Goal: Use online tool/utility: Utilize a website feature to perform a specific function

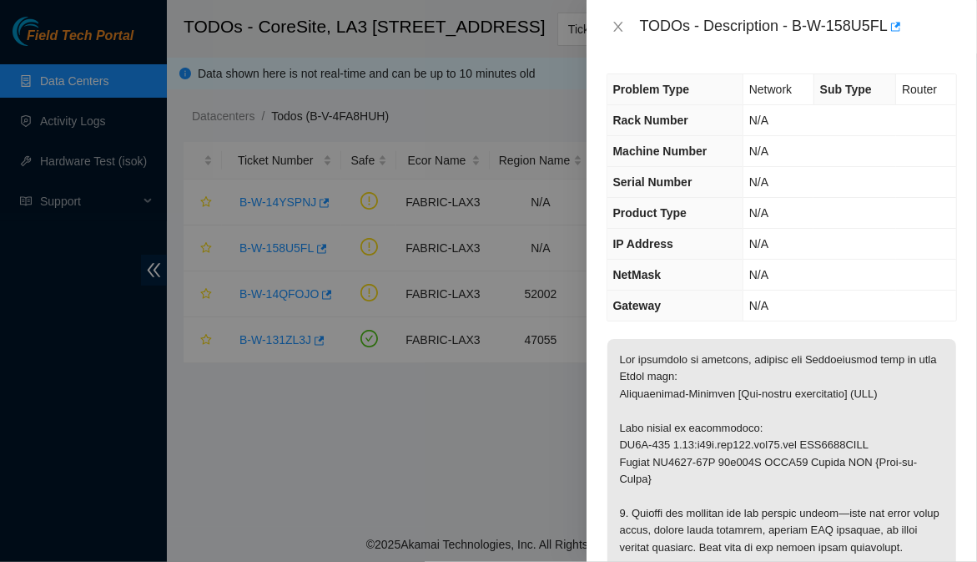
scroll to position [349, 0]
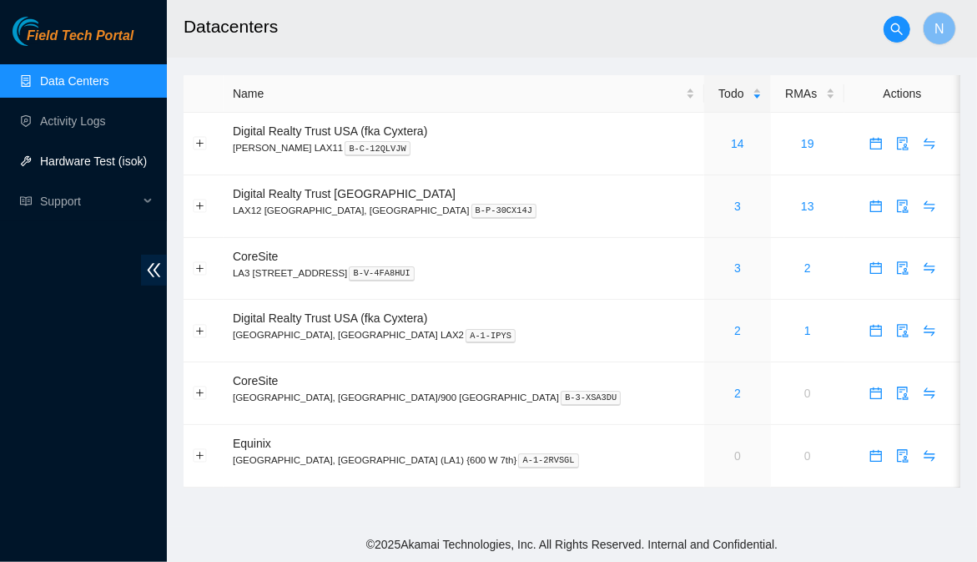
click at [98, 159] on link "Hardware Test (isok)" at bounding box center [93, 160] width 107 height 13
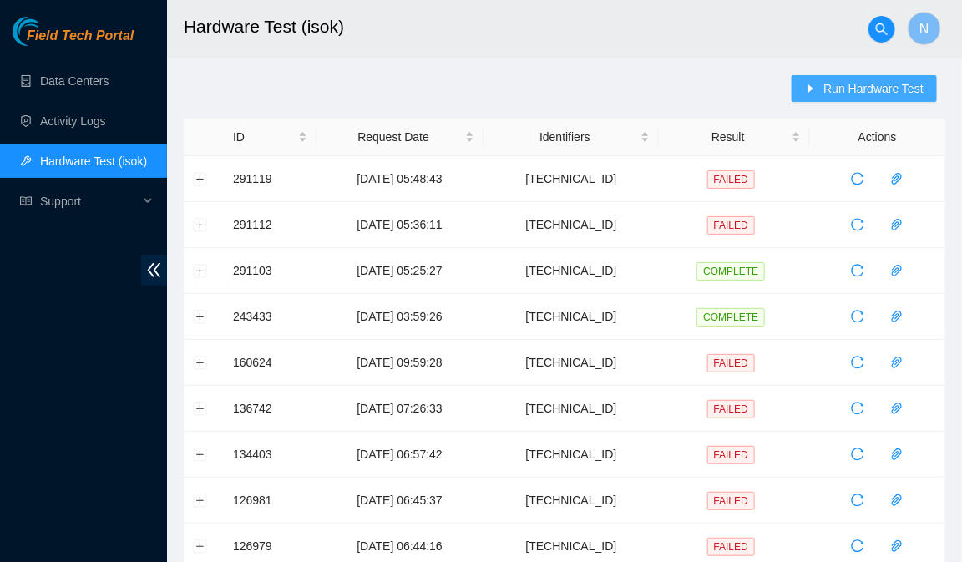
click at [815, 97] on button "Run Hardware Test" at bounding box center [863, 88] width 145 height 27
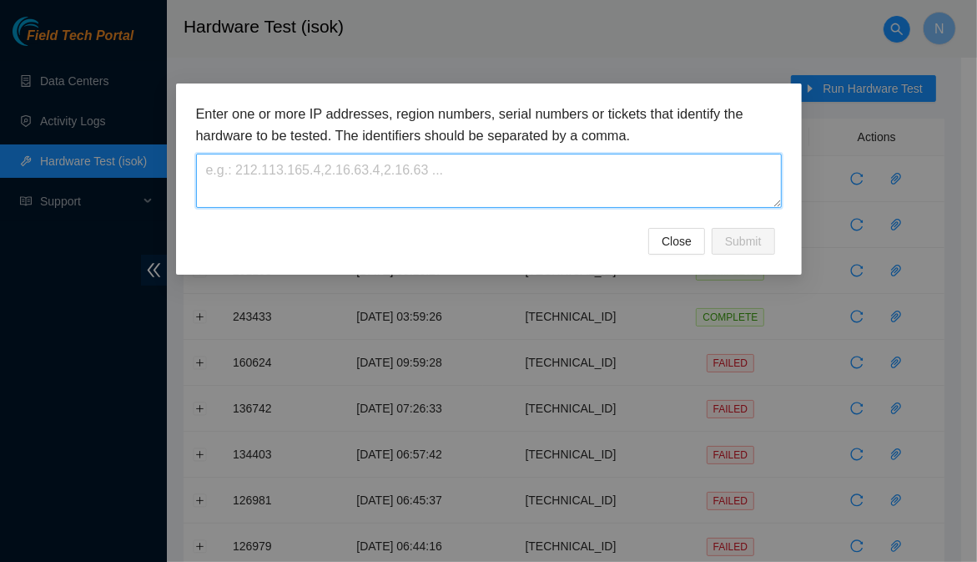
click at [447, 177] on textarea at bounding box center [489, 181] width 586 height 54
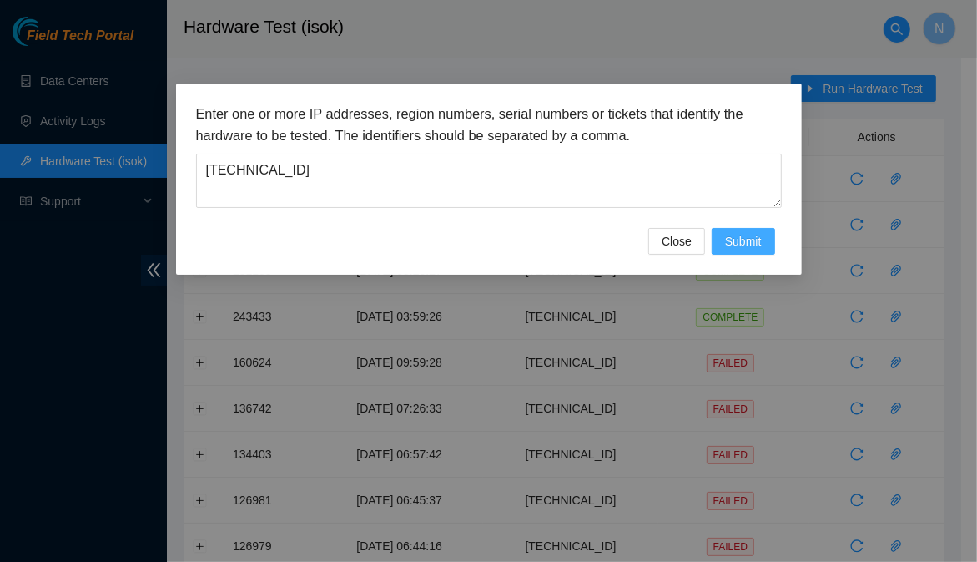
click at [755, 239] on span "Submit" at bounding box center [743, 241] width 37 height 18
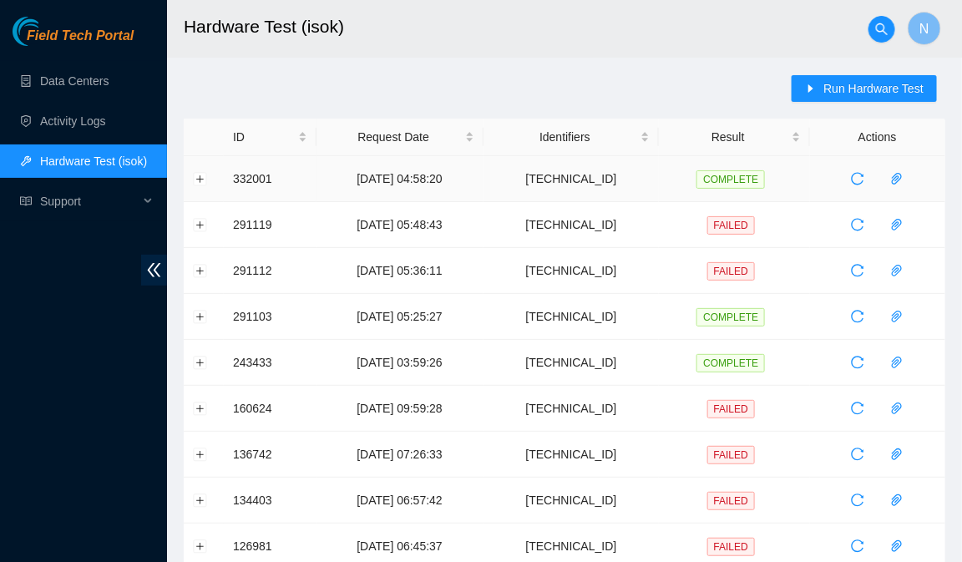
click at [189, 186] on td at bounding box center [204, 179] width 40 height 46
click at [200, 184] on button "Expand row" at bounding box center [200, 178] width 13 height 13
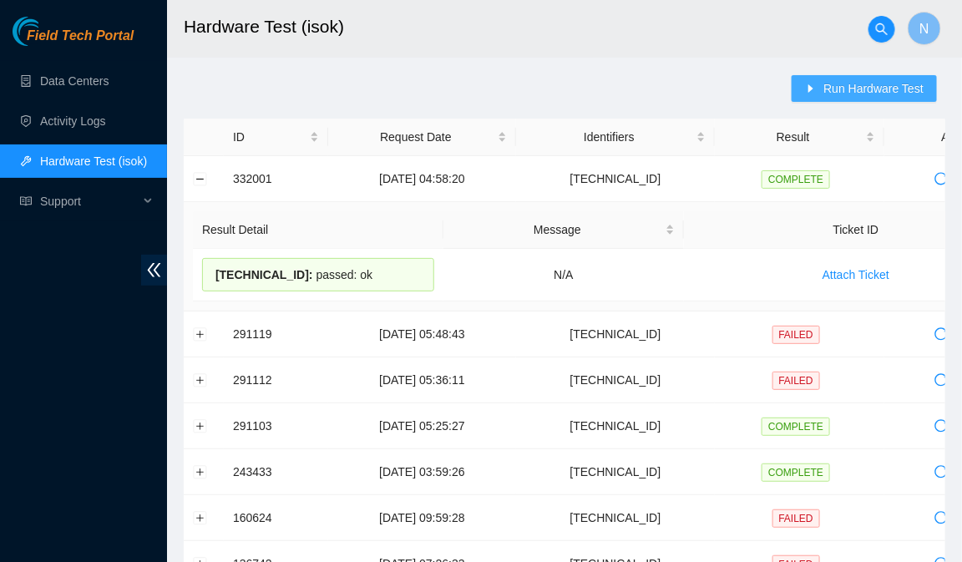
click at [807, 83] on button "Run Hardware Test" at bounding box center [863, 88] width 145 height 27
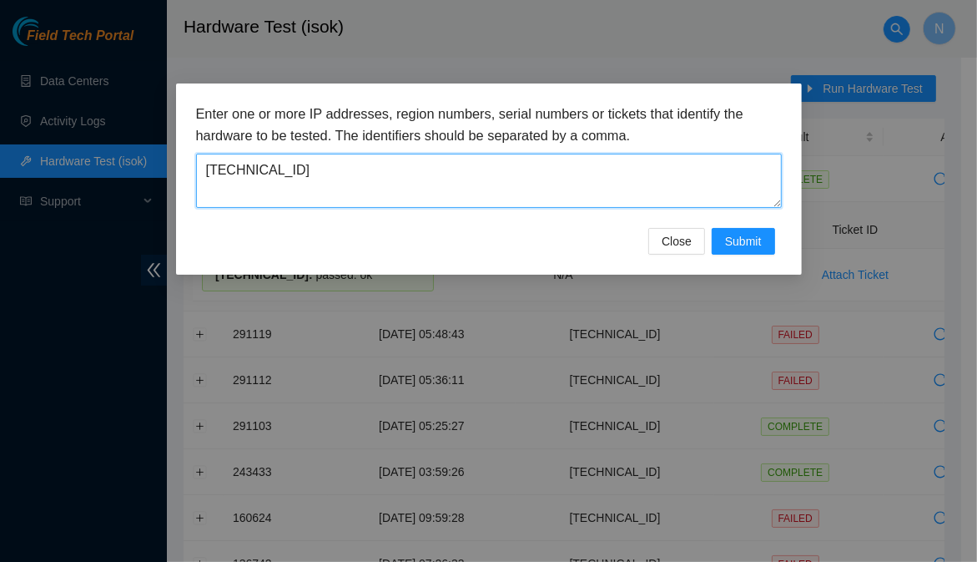
click at [305, 167] on textarea "[TECHNICAL_ID]" at bounding box center [489, 181] width 586 height 54
type textarea "[TECHNICAL_ID]"
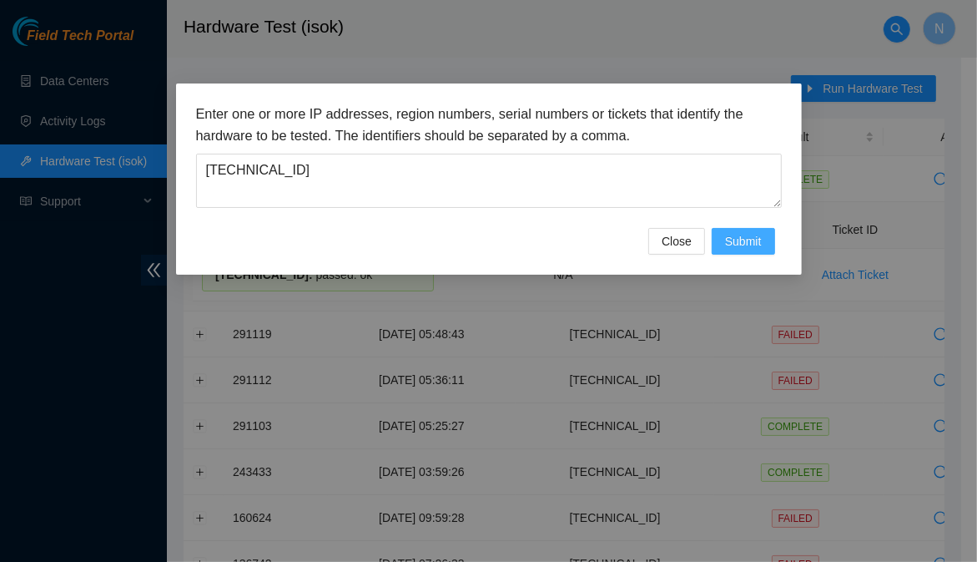
click at [743, 234] on span "Submit" at bounding box center [743, 241] width 37 height 18
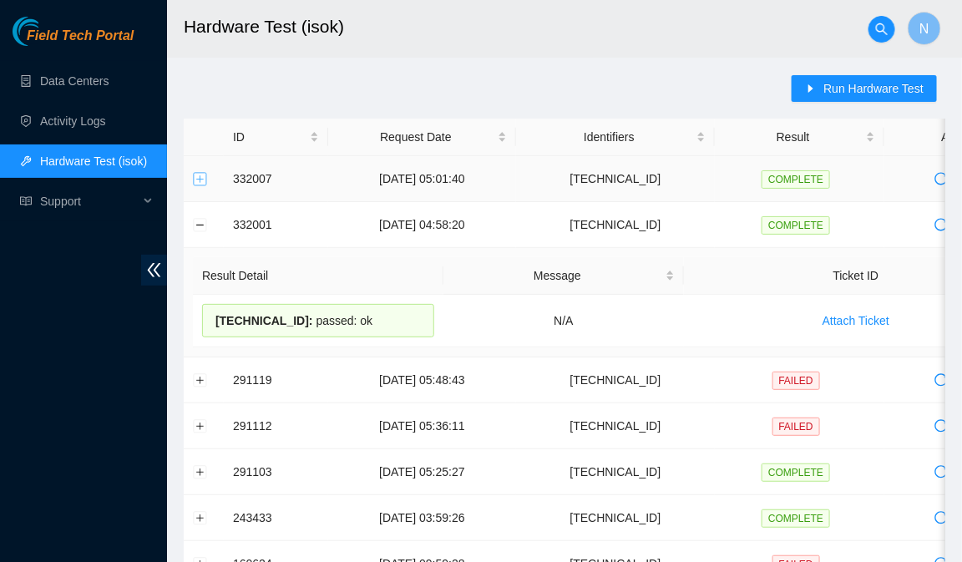
click at [201, 181] on button "Expand row" at bounding box center [200, 178] width 13 height 13
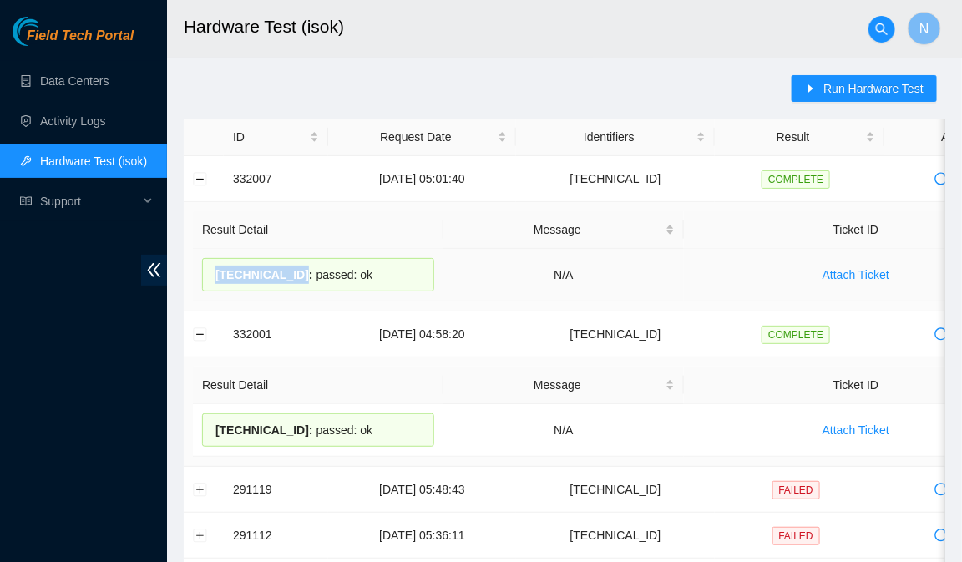
drag, startPoint x: 213, startPoint y: 275, endPoint x: 293, endPoint y: 285, distance: 80.6
click at [293, 285] on div "[TECHNICAL_ID] : passed: ok" at bounding box center [318, 274] width 232 height 33
copy span "[TECHNICAL_ID]"
click at [669, 31] on h2 "Hardware Test (isok)" at bounding box center [508, 26] width 649 height 53
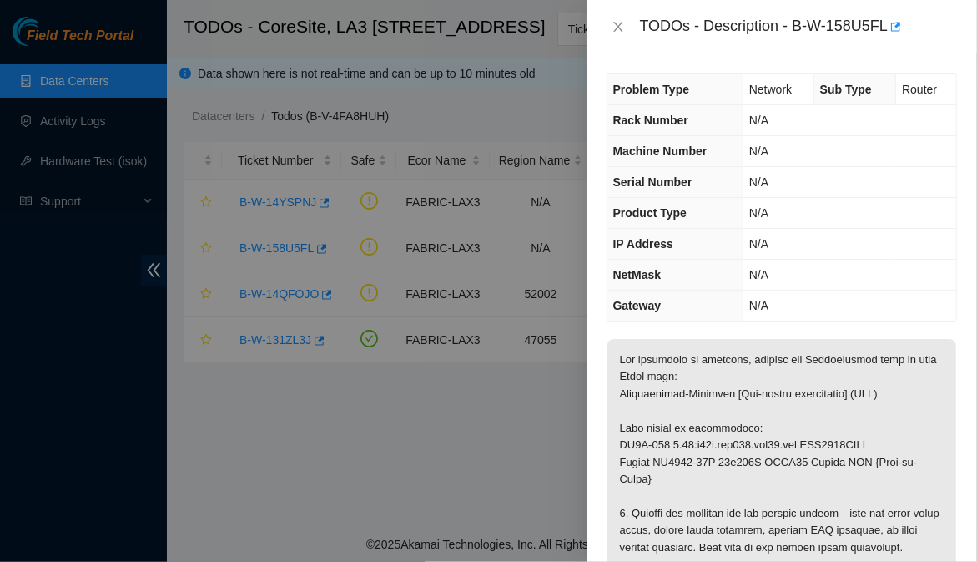
scroll to position [349, 0]
